Goal: Find specific page/section: Find specific page/section

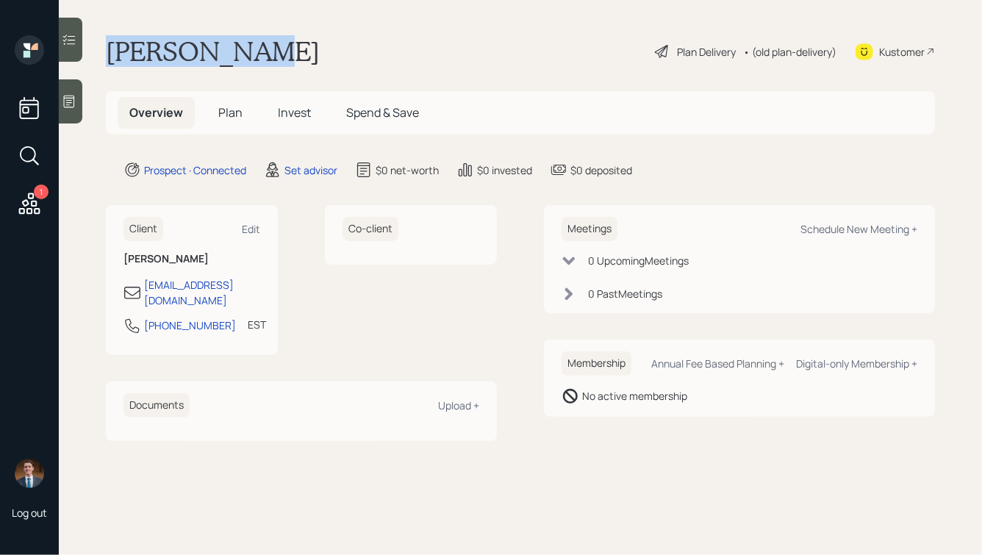
drag, startPoint x: 255, startPoint y: 59, endPoint x: 74, endPoint y: 53, distance: 181.7
click at [74, 53] on div "1 Log out Ken Watkins Plan Delivery • (old plan-delivery) Kustomer Overview Pla…" at bounding box center [491, 277] width 982 height 555
click at [195, 54] on h1 "Ken Watkins" at bounding box center [213, 51] width 214 height 32
drag, startPoint x: 164, startPoint y: 48, endPoint x: 268, endPoint y: 55, distance: 104.7
click at [268, 55] on div "Ken Watkins Plan Delivery • (old plan-delivery) Kustomer" at bounding box center [520, 51] width 829 height 32
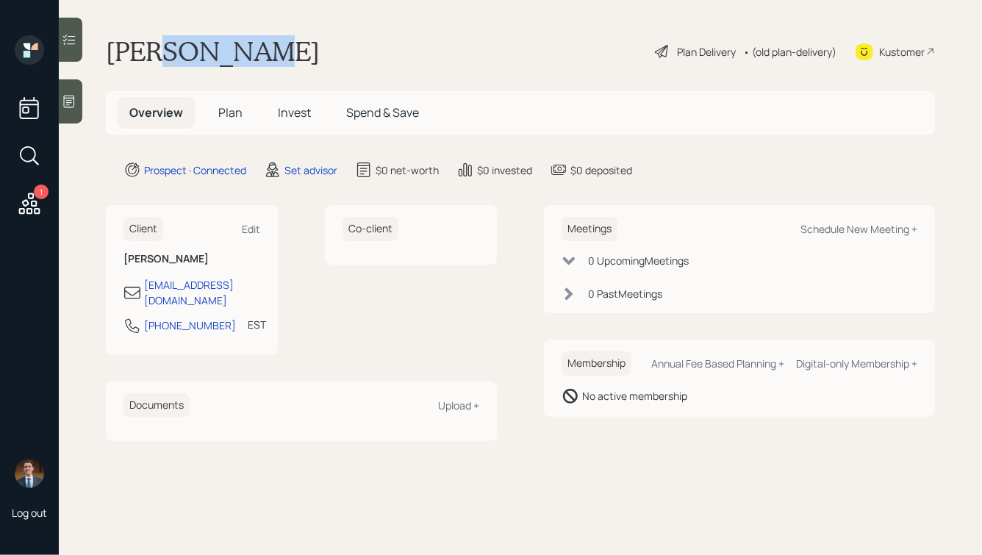
click at [268, 55] on div "Ken Watkins Plan Delivery • (old plan-delivery) Kustomer" at bounding box center [520, 51] width 829 height 32
click at [69, 104] on icon at bounding box center [69, 101] width 15 height 15
